Goal: Information Seeking & Learning: Learn about a topic

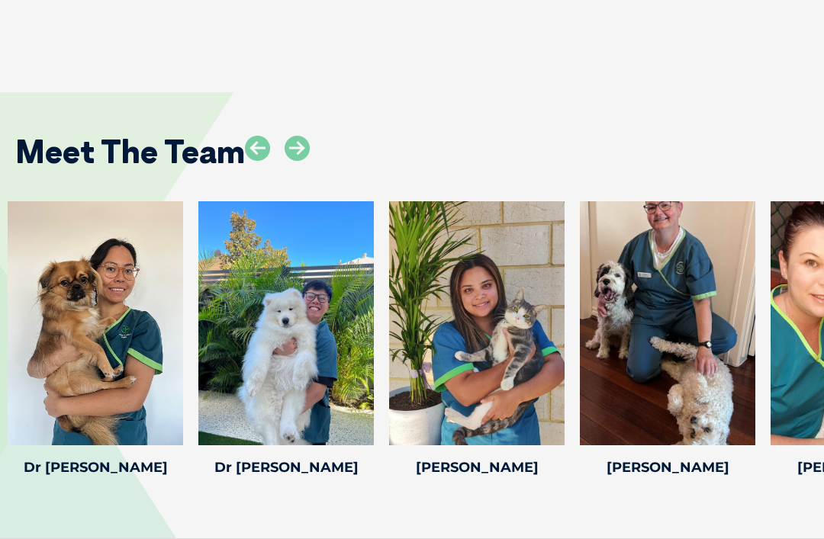
scroll to position [2236, 0]
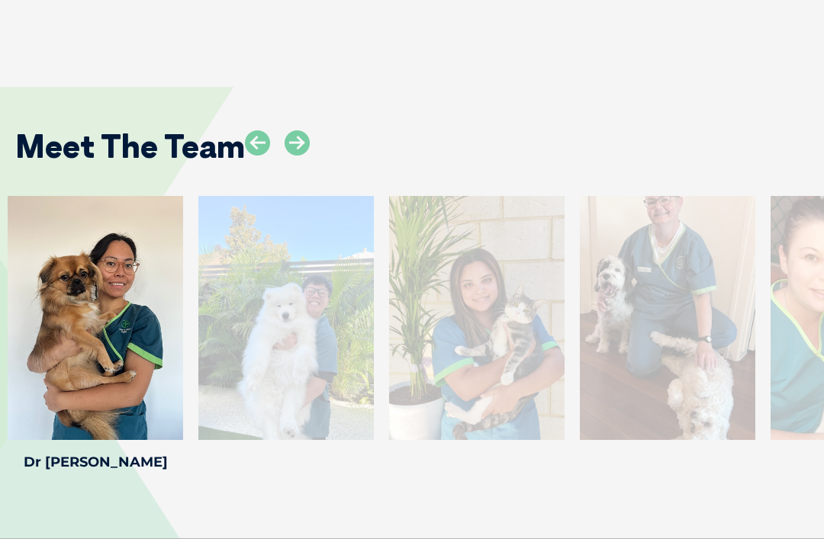
click at [172, 405] on icon at bounding box center [174, 430] width 50 height 50
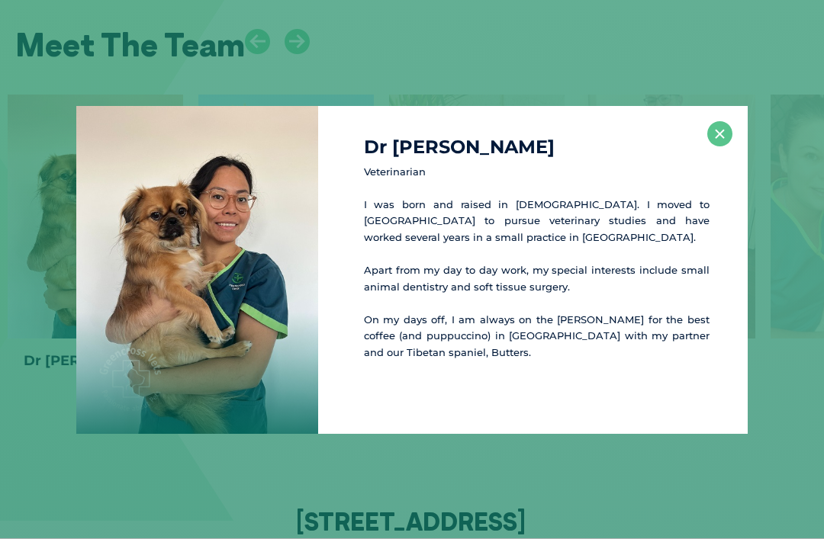
scroll to position [2339, 0]
click at [716, 146] on button "×" at bounding box center [719, 133] width 25 height 25
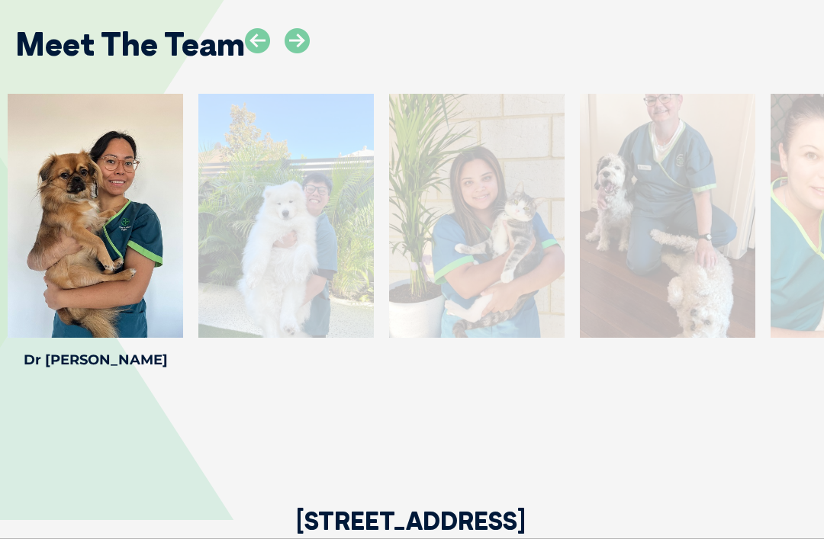
click at [328, 244] on div at bounding box center [285, 216] width 175 height 244
click at [308, 251] on div at bounding box center [285, 216] width 175 height 244
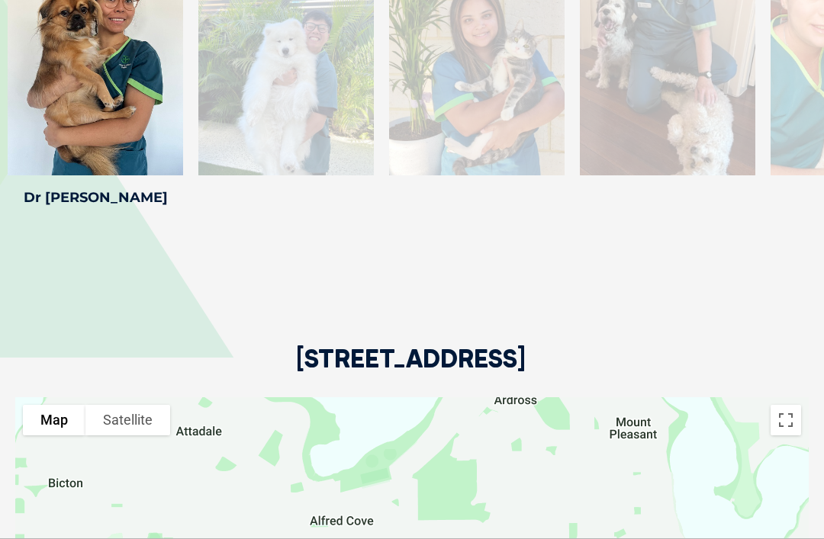
scroll to position [2471, 0]
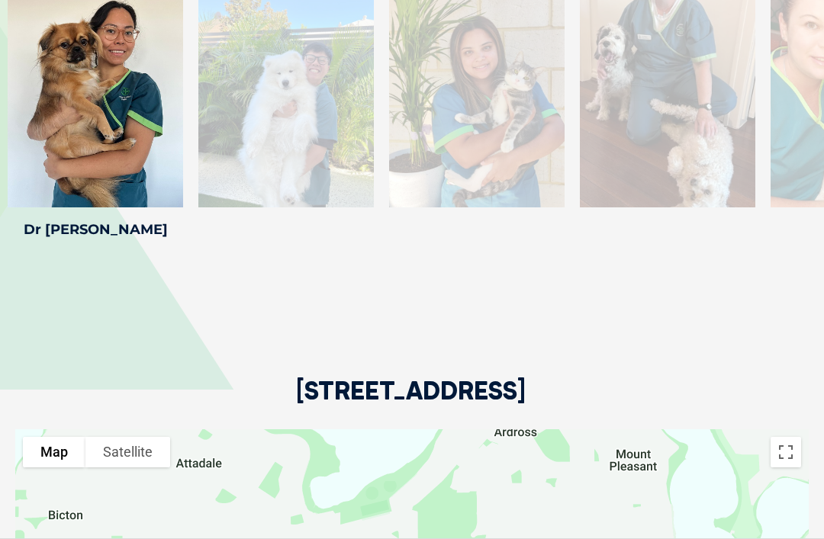
click at [292, 98] on div at bounding box center [285, 86] width 175 height 244
click at [306, 117] on div at bounding box center [285, 86] width 175 height 244
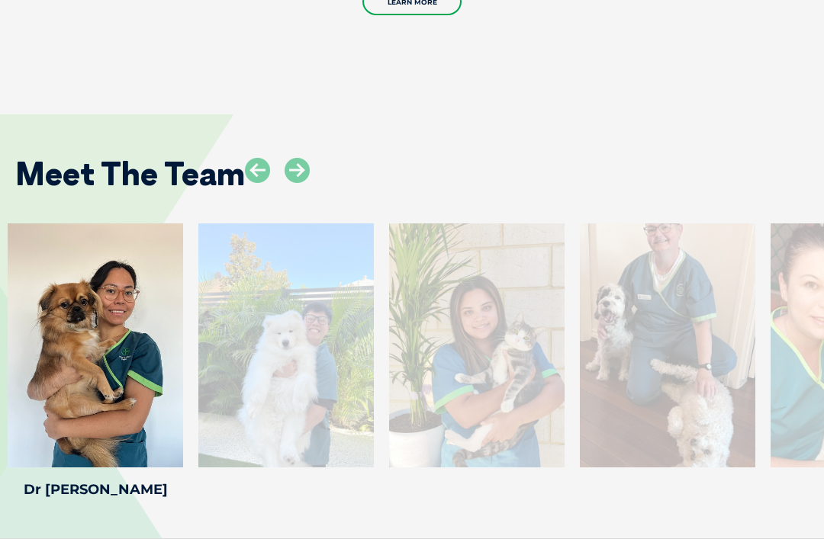
click at [323, 289] on div at bounding box center [285, 346] width 175 height 244
click at [316, 289] on div at bounding box center [285, 346] width 175 height 244
click at [310, 158] on icon at bounding box center [296, 170] width 25 height 25
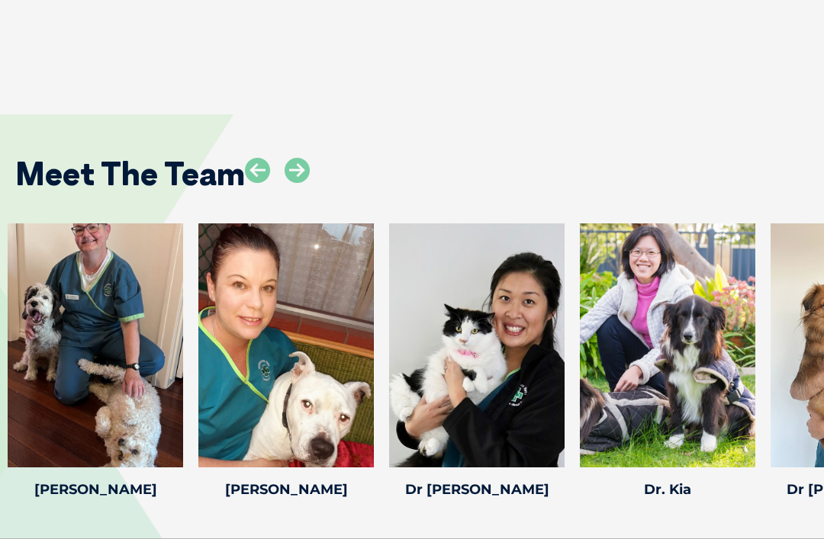
click at [746, 432] on icon at bounding box center [746, 457] width 50 height 50
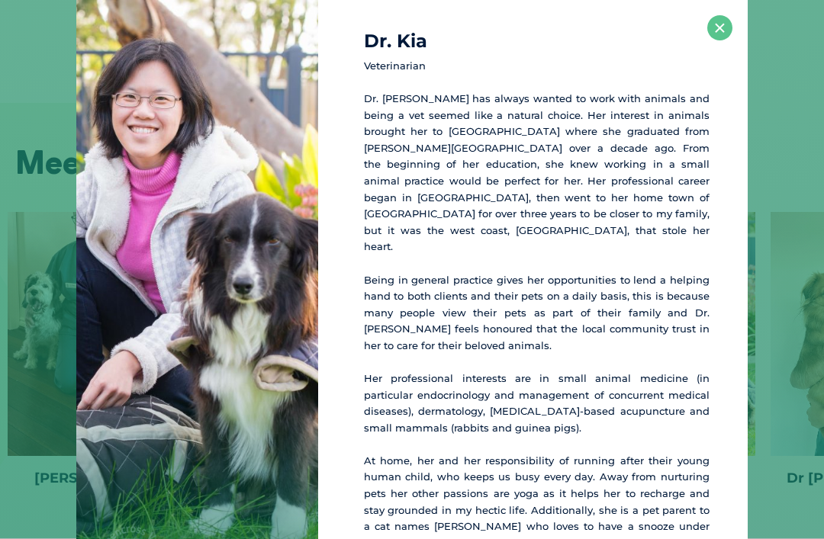
scroll to position [2221, 0]
click at [714, 40] on button "×" at bounding box center [719, 27] width 25 height 25
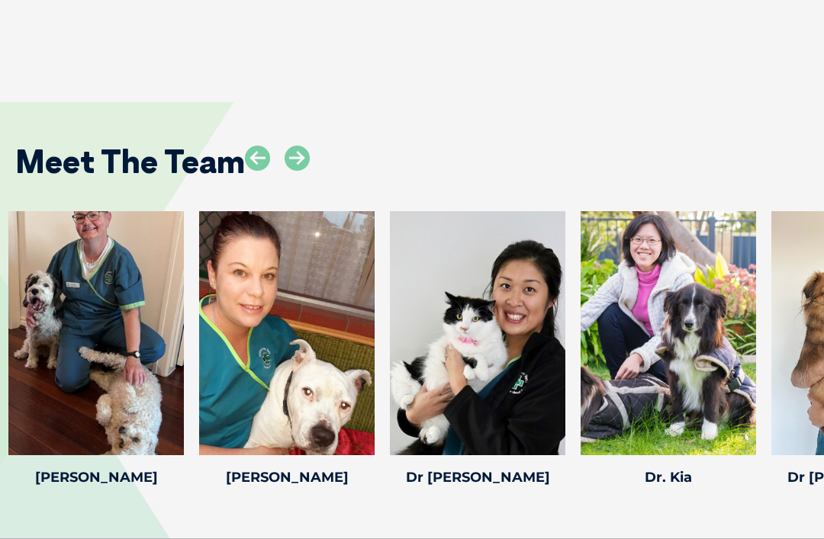
click at [558, 420] on icon at bounding box center [556, 445] width 50 height 50
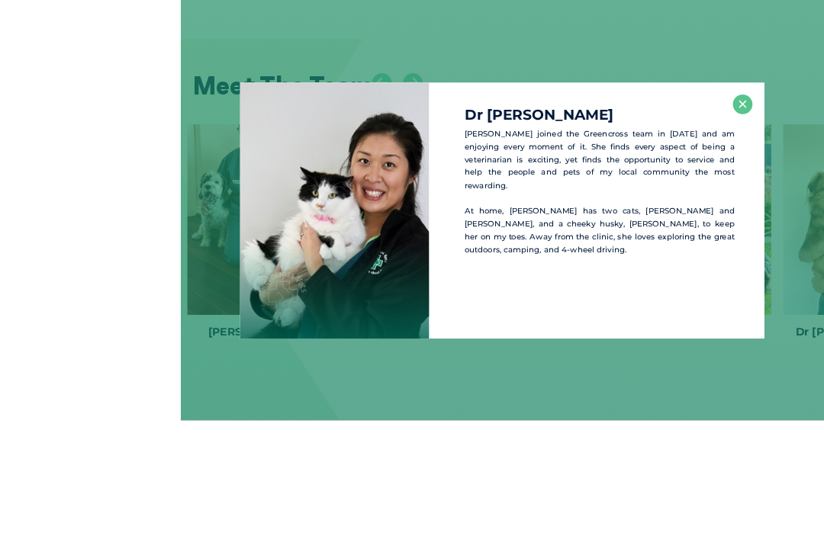
scroll to position [2345, 0]
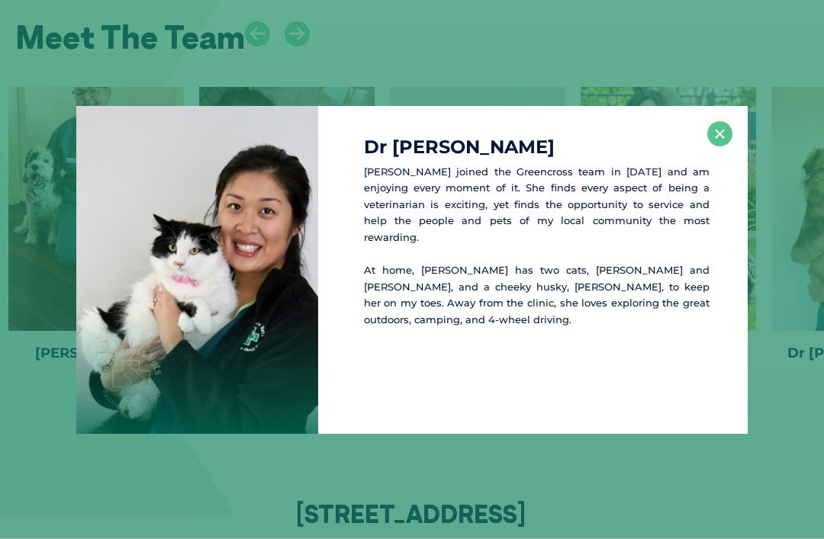
click at [726, 146] on button "×" at bounding box center [719, 133] width 25 height 25
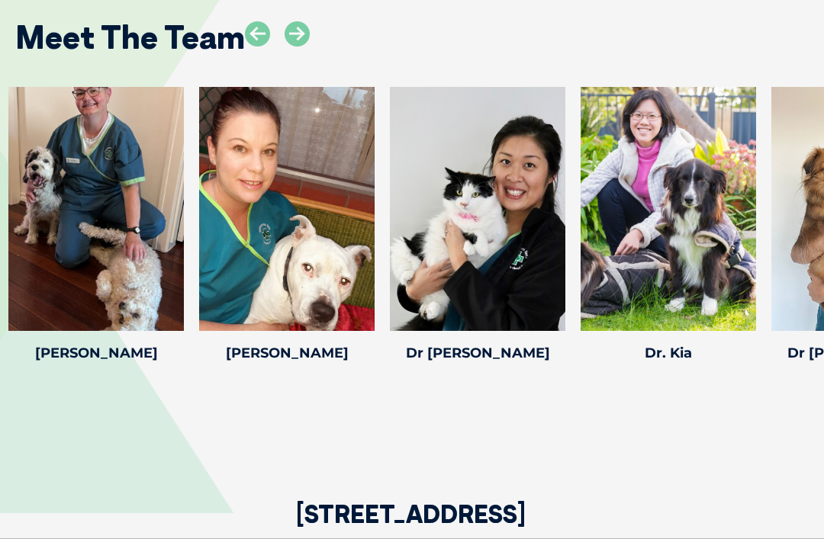
click at [369, 296] on icon at bounding box center [365, 321] width 50 height 50
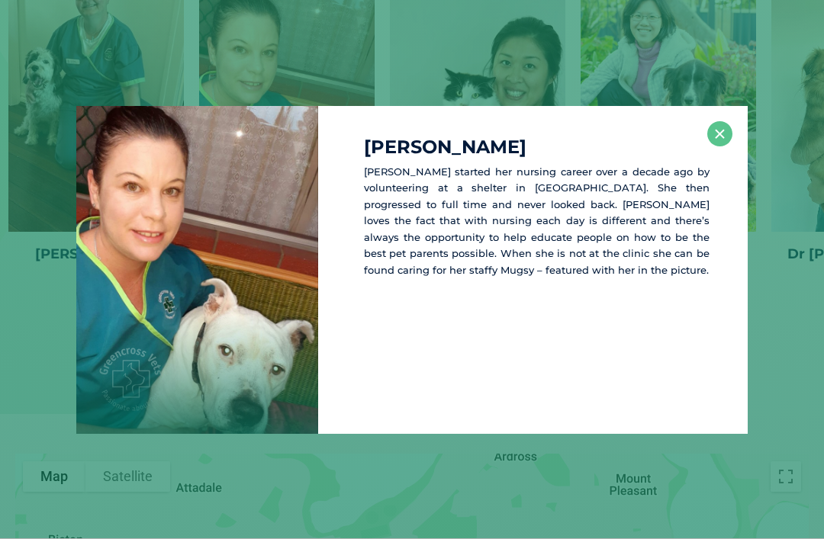
scroll to position [2448, 0]
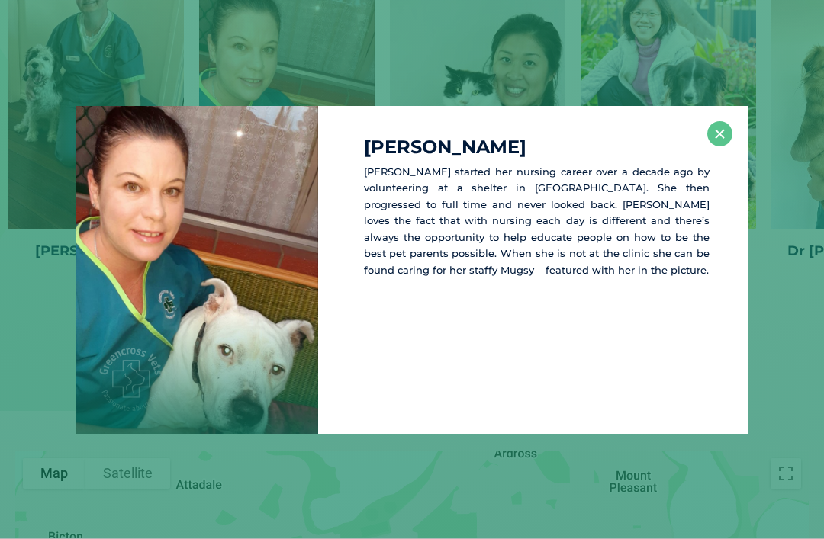
click at [721, 146] on button "×" at bounding box center [719, 133] width 25 height 25
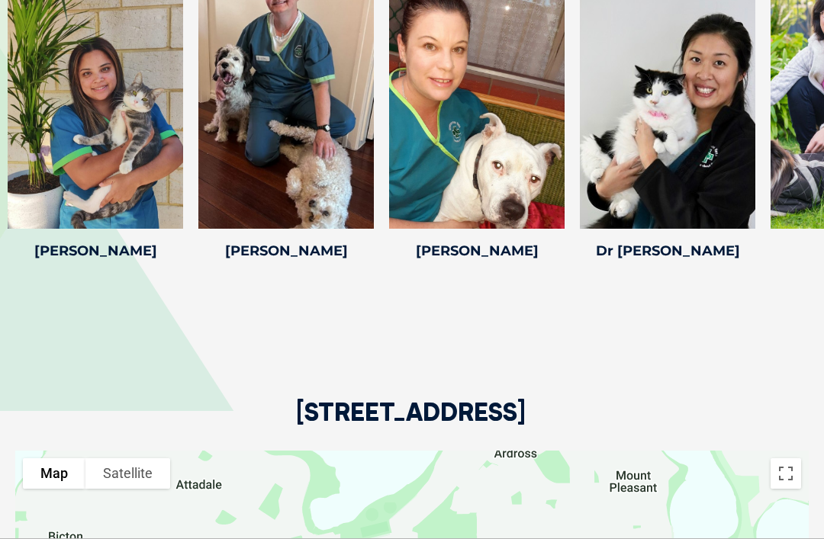
click at [368, 194] on icon at bounding box center [364, 219] width 50 height 50
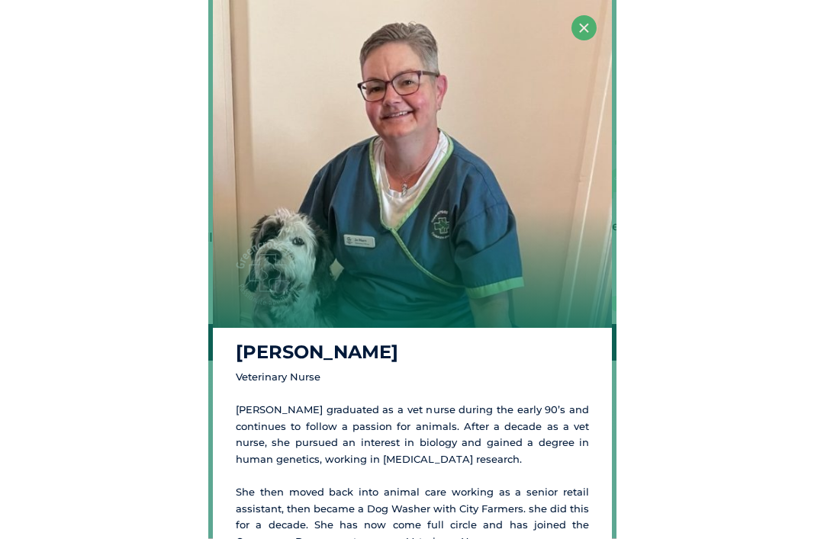
scroll to position [2937, 0]
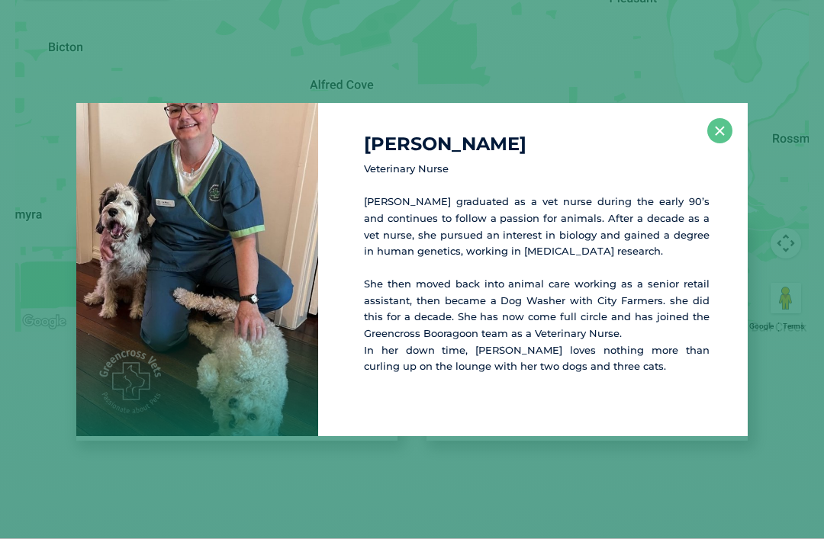
click at [735, 84] on div "[PERSON_NAME] Veterinary [PERSON_NAME] graduated as a vet nurse during the earl…" at bounding box center [412, 269] width 824 height 539
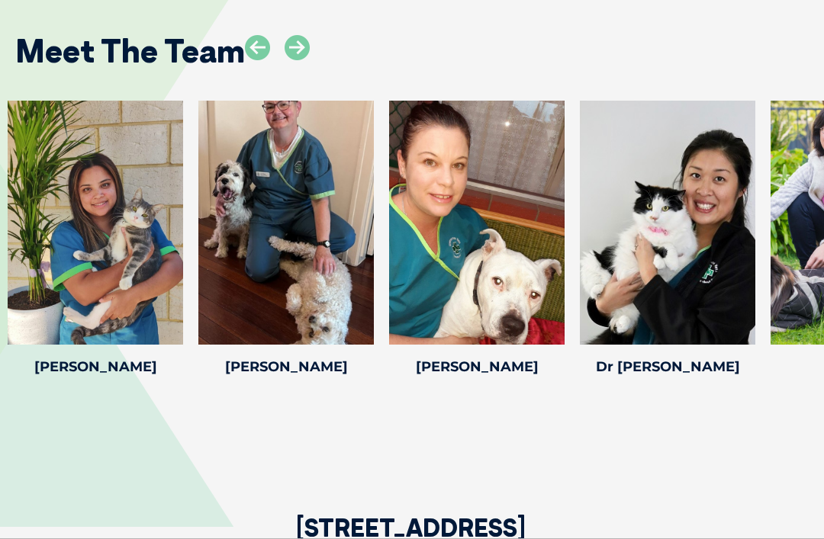
scroll to position [2328, 0]
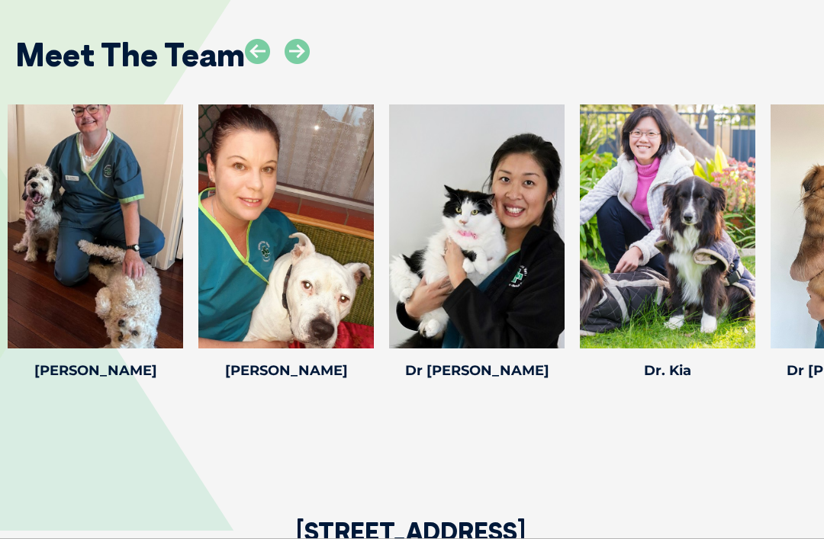
click at [745, 313] on icon at bounding box center [746, 338] width 50 height 50
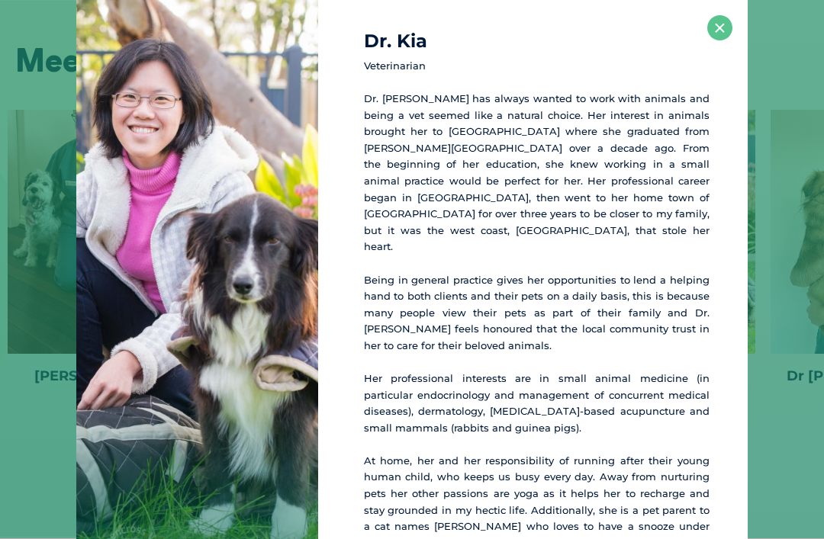
scroll to position [2322, 0]
